Goal: Check status: Check status

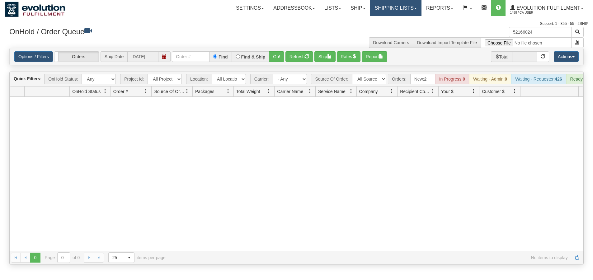
type input "52166024"
click at [398, 11] on link "Shipping lists" at bounding box center [395, 8] width 51 height 16
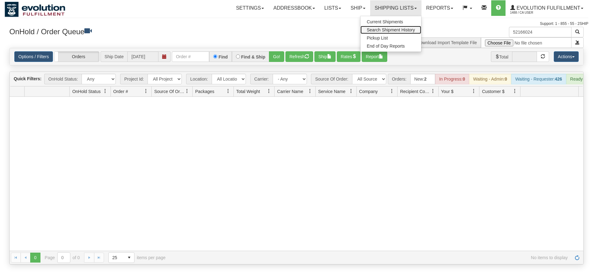
click at [398, 33] on link "Search Shipment History" at bounding box center [390, 30] width 61 height 8
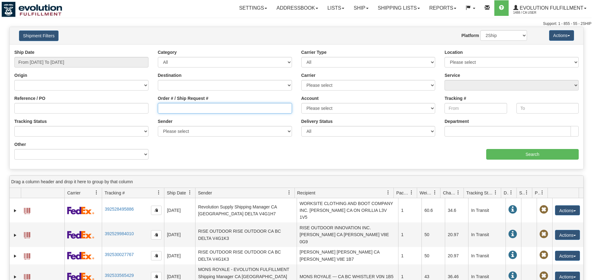
click at [197, 108] on input "Order # / Ship Request #" at bounding box center [225, 108] width 134 height 11
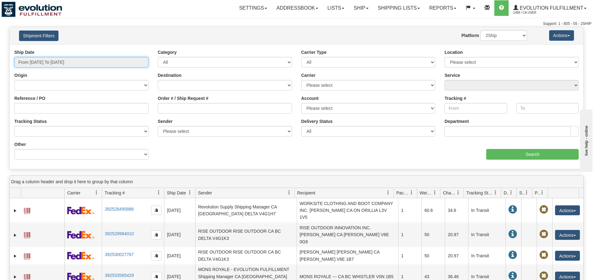
type input "[DATE]"
click at [37, 64] on input "From 08/26/2025 To 08/27/2025" at bounding box center [81, 62] width 134 height 11
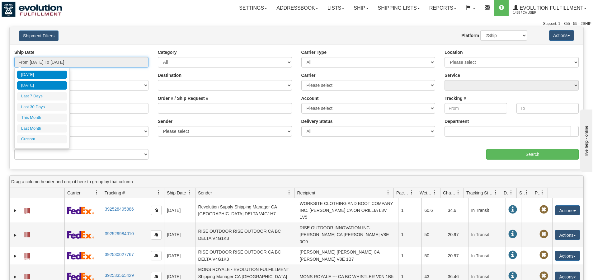
type input "08/26/2025"
type input "[DATE]"
type input "08/26/2025"
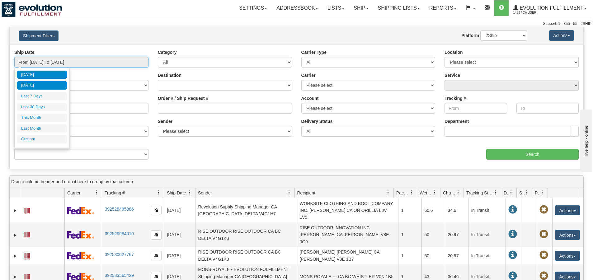
type input "08/26/2025"
type input "[DATE]"
type input "08/26/2025"
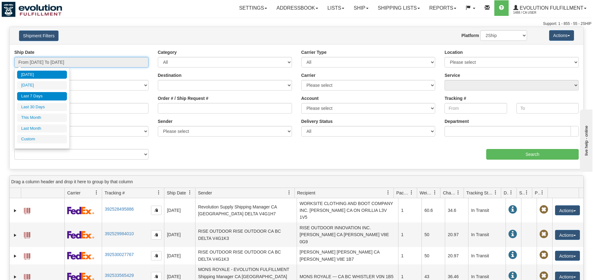
type input "[DATE]"
type input "08/01/2025"
type input "08/31/2025"
type input "07/01/2025"
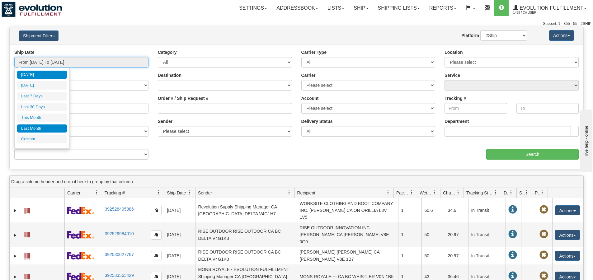
type input "07/31/2025"
type input "[DATE]"
click at [40, 140] on li "Custom" at bounding box center [42, 139] width 50 height 8
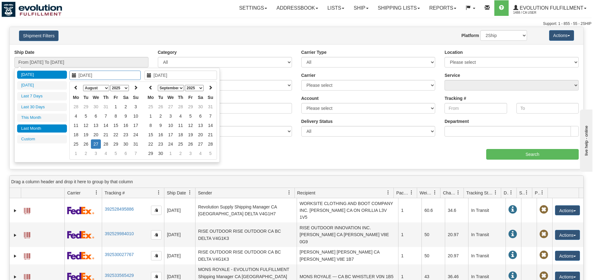
type input "07/01/2025"
type input "07/31/2025"
type input "[DATE]"
type input "08/08/2025"
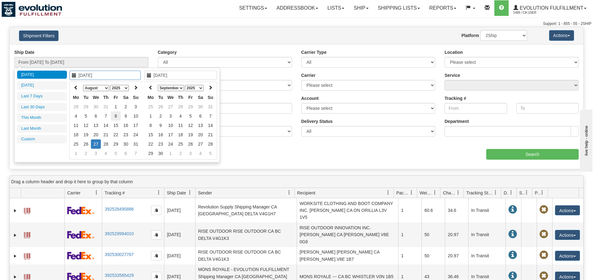
click at [114, 118] on td "8" at bounding box center [116, 115] width 10 height 9
type input "08/09/2025"
click at [126, 118] on td "9" at bounding box center [126, 115] width 10 height 9
type input "From 08/08/2025 To 08/09/2025"
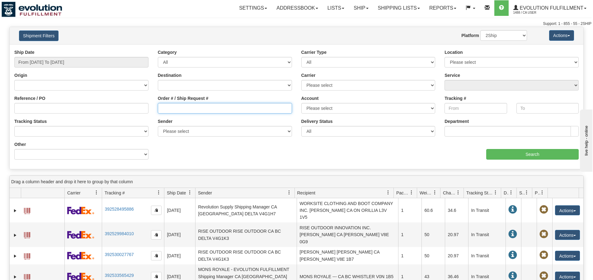
click at [171, 109] on input "Order # / Ship Request #" at bounding box center [225, 108] width 134 height 11
paste input "52166024"
type input "52166024"
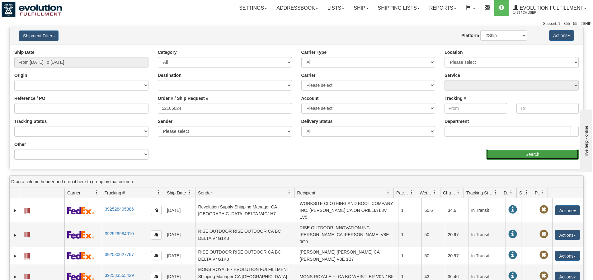
click at [532, 155] on input "Search" at bounding box center [532, 154] width 92 height 11
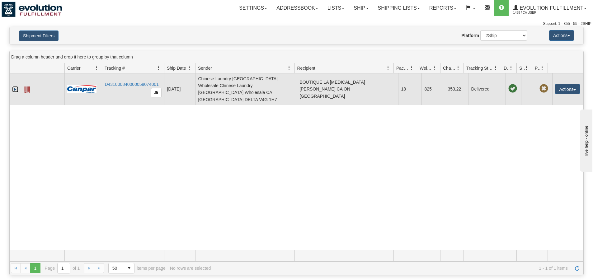
click at [16, 86] on link "Expand" at bounding box center [15, 89] width 6 height 6
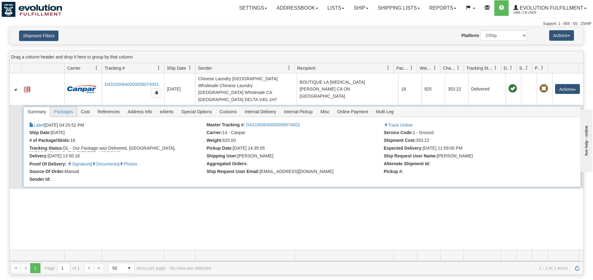
click at [67, 107] on span "Packages" at bounding box center [63, 112] width 26 height 10
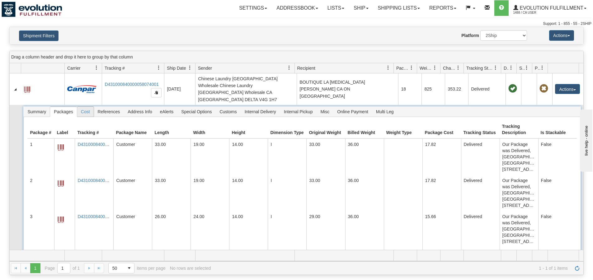
click at [85, 107] on span "Cost" at bounding box center [85, 112] width 16 height 10
